Goal: Task Accomplishment & Management: Manage account settings

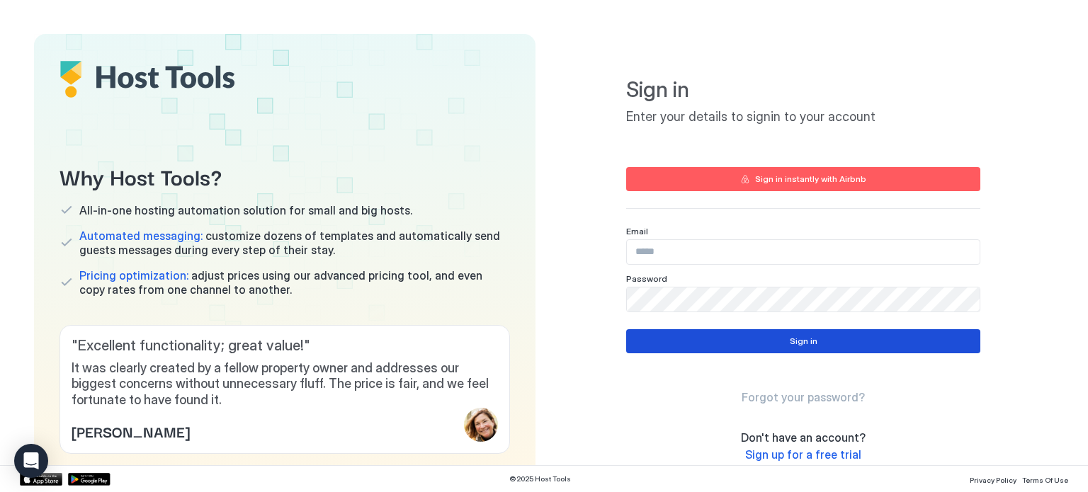
type input "**********"
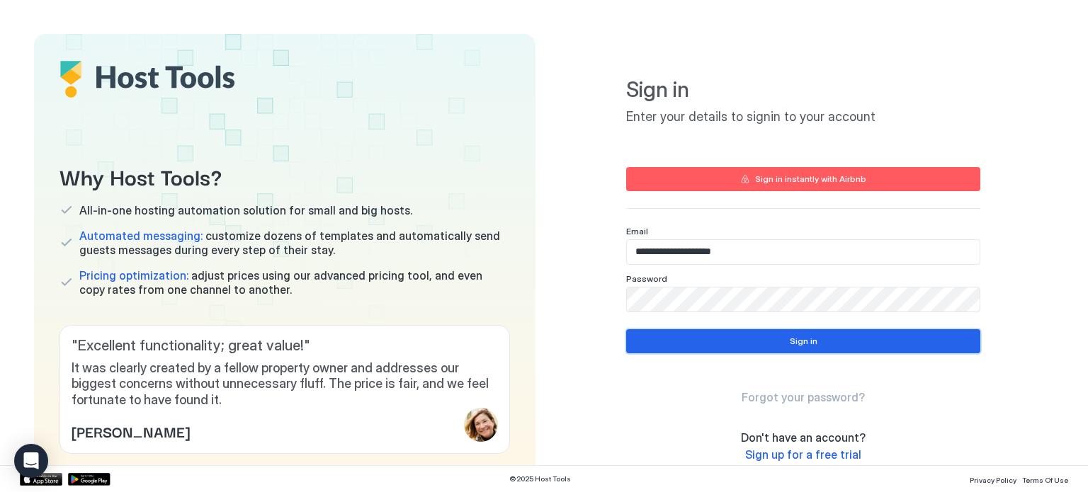
click at [819, 346] on button "Sign in" at bounding box center [803, 341] width 354 height 24
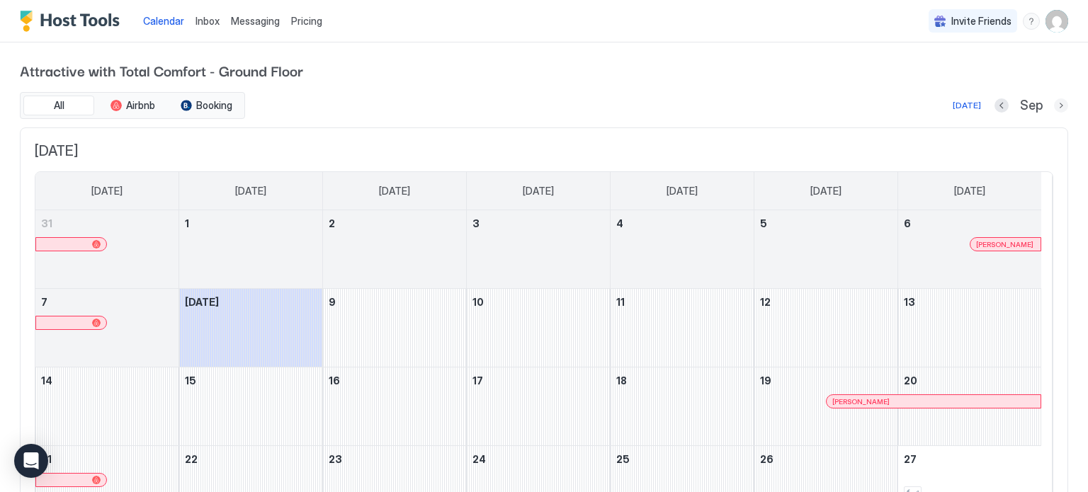
click at [1054, 104] on button "Next month" at bounding box center [1061, 105] width 14 height 14
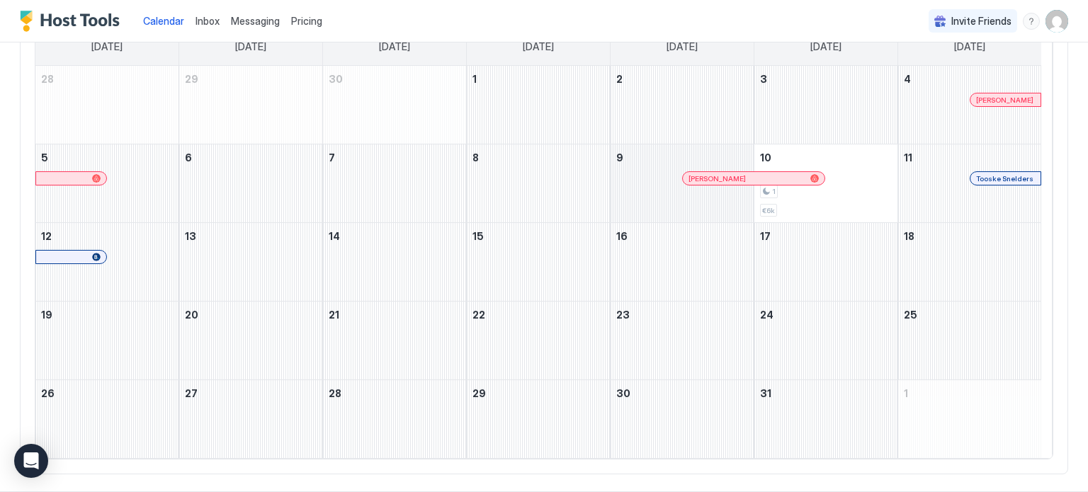
scroll to position [31, 0]
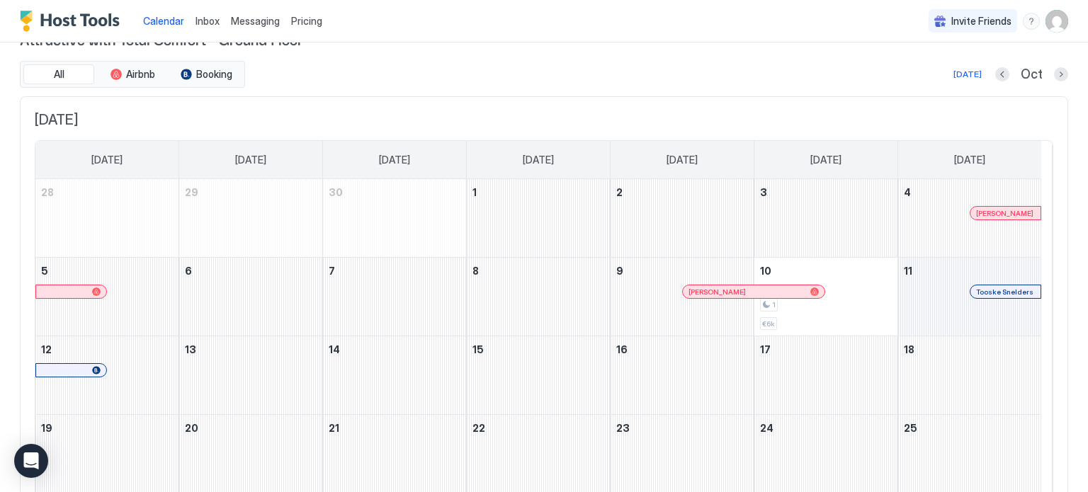
click at [938, 309] on div "October 11, 2025" at bounding box center [969, 297] width 143 height 78
click at [999, 288] on div at bounding box center [999, 291] width 11 height 11
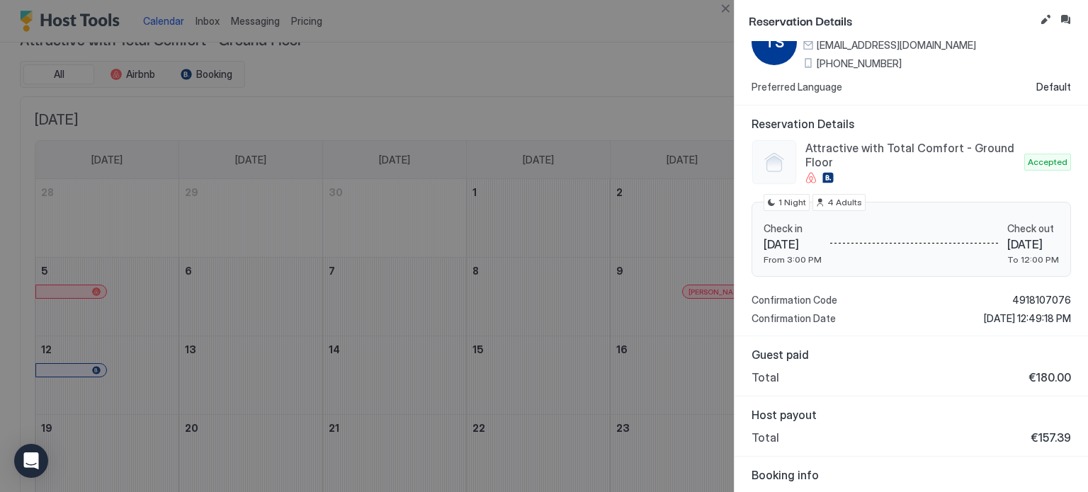
scroll to position [0, 0]
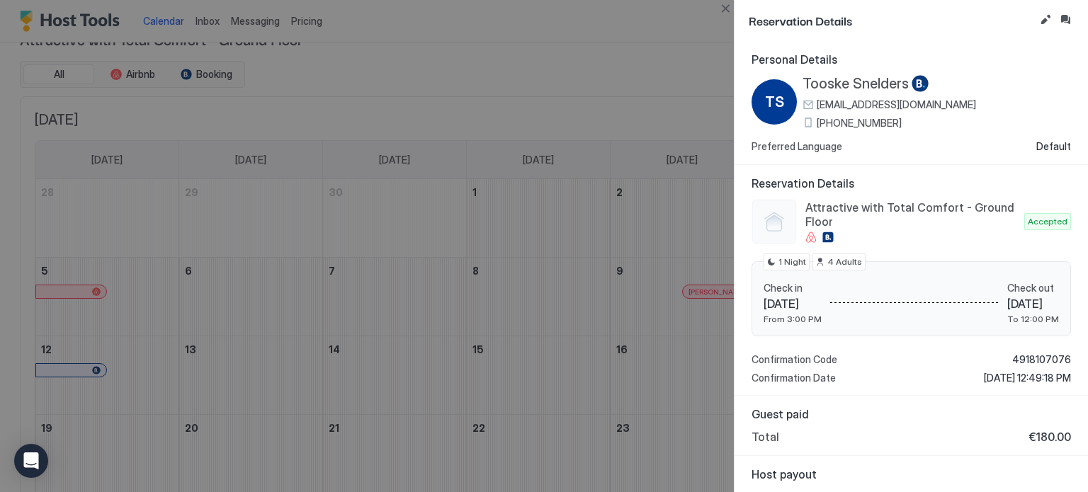
click at [667, 49] on div at bounding box center [544, 246] width 1088 height 492
click at [729, 11] on button "Close" at bounding box center [725, 8] width 17 height 17
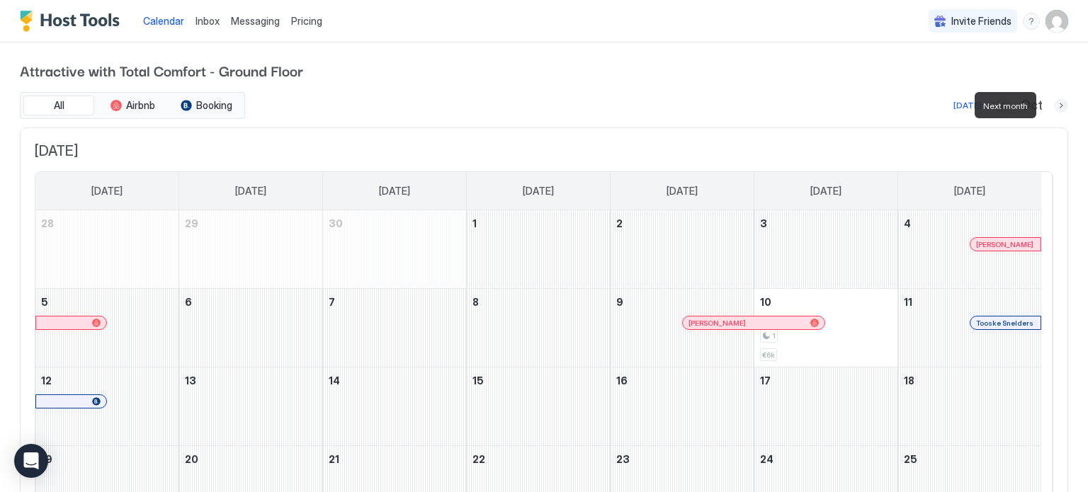
click at [1054, 103] on button "Next month" at bounding box center [1061, 105] width 14 height 14
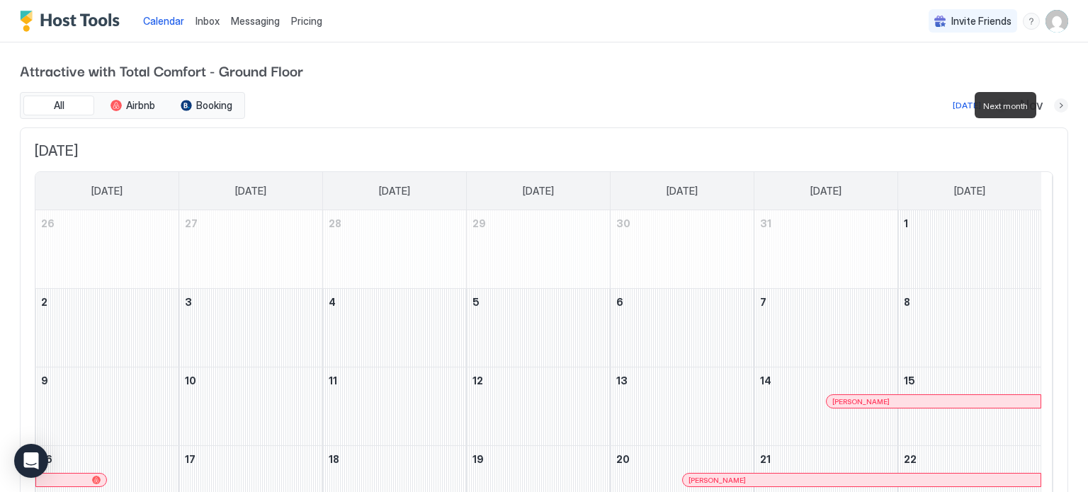
click at [1054, 103] on button "Next month" at bounding box center [1061, 105] width 14 height 14
